Goal: Task Accomplishment & Management: Manage account settings

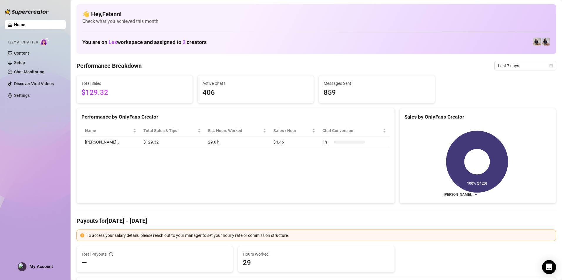
drag, startPoint x: 198, startPoint y: 201, endPoint x: 372, endPoint y: 99, distance: 201.1
click at [199, 199] on div "Performance by OnlyFans Creator Name Total Sales & Tips Est. Hours Worked Sales…" at bounding box center [235, 156] width 318 height 96
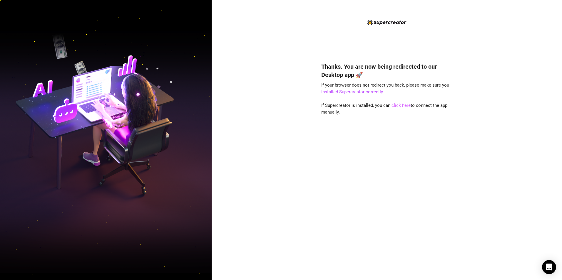
click at [401, 106] on link "click here" at bounding box center [400, 105] width 19 height 5
drag, startPoint x: 535, startPoint y: 76, endPoint x: 544, endPoint y: 30, distance: 46.9
click at [535, 76] on div "Thanks. You are now being redirected to our Desktop app 🚀 If your browser does …" at bounding box center [387, 140] width 350 height 280
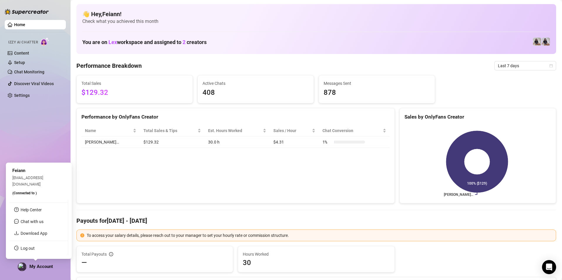
drag, startPoint x: 33, startPoint y: 269, endPoint x: 35, endPoint y: 265, distance: 4.0
click at [33, 267] on span "My Account" at bounding box center [41, 266] width 24 height 5
click at [35, 249] on link "Log out" at bounding box center [28, 248] width 14 height 5
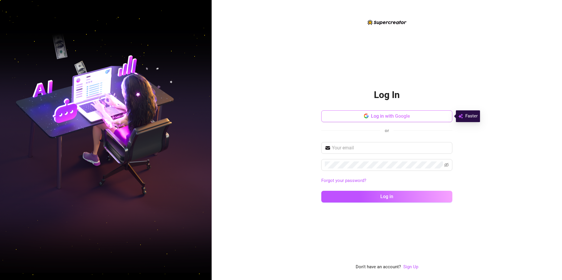
click at [382, 116] on span "Log in with Google" at bounding box center [390, 116] width 39 height 6
